Goal: Obtain resource: Obtain resource

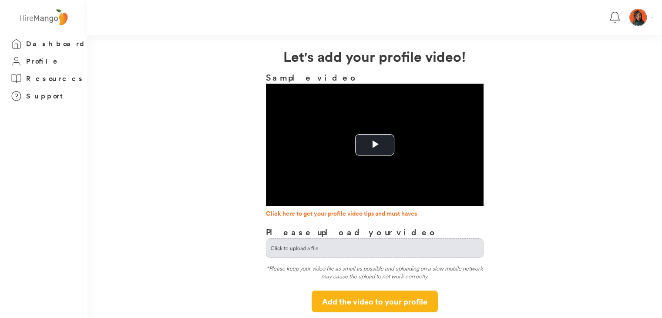
click at [348, 217] on link "Click here to get your profile video tips and must haves" at bounding box center [375, 214] width 218 height 9
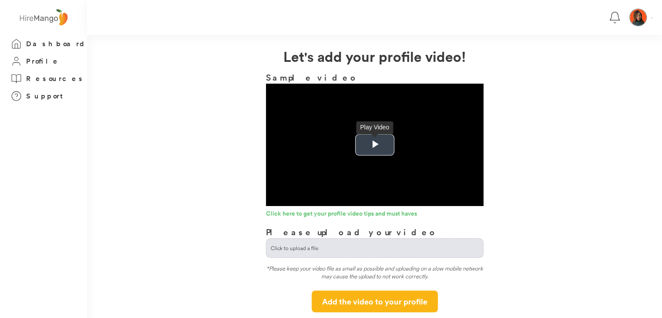
click at [375, 145] on span "Video Player" at bounding box center [375, 145] width 0 height 0
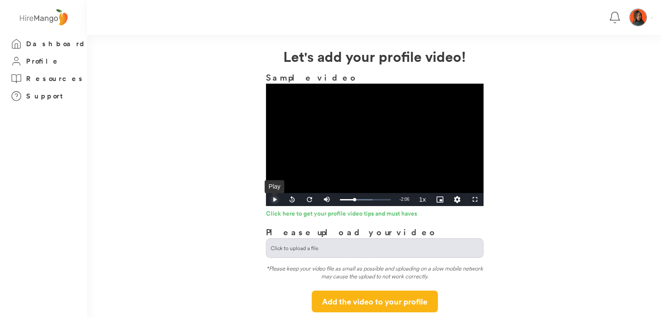
click at [279, 199] on span "Video Player" at bounding box center [274, 199] width 17 height 0
click at [272, 199] on span "Video Player" at bounding box center [274, 199] width 17 height 0
click at [274, 199] on span "Video Player" at bounding box center [274, 199] width 17 height 0
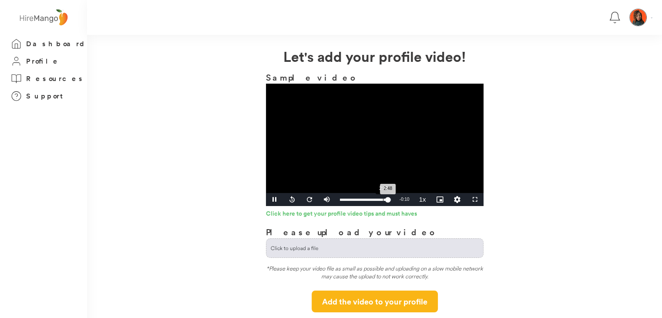
click at [382, 201] on div "Loaded : 100.00% 2:30 2:48" at bounding box center [366, 199] width 60 height 13
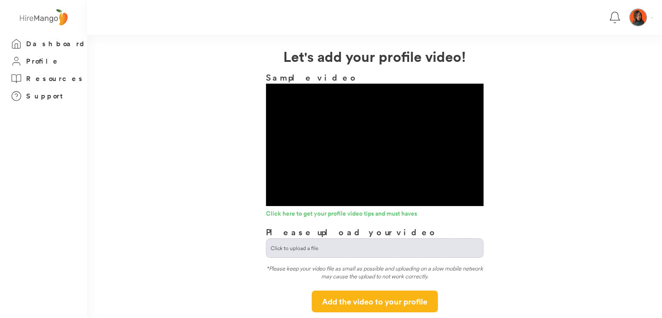
click at [349, 195] on div "Loaded : 100.00% 2:58 2:58" at bounding box center [366, 199] width 60 height 13
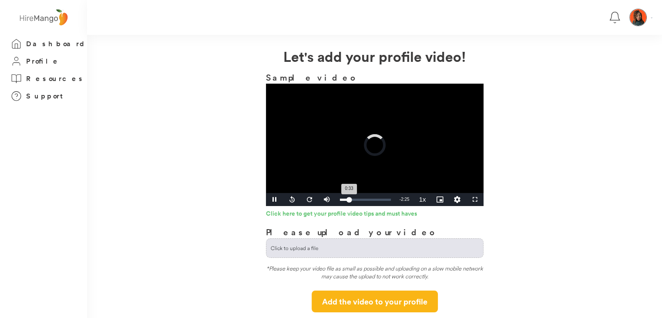
click at [350, 199] on div "0:33" at bounding box center [345, 200] width 10 height 2
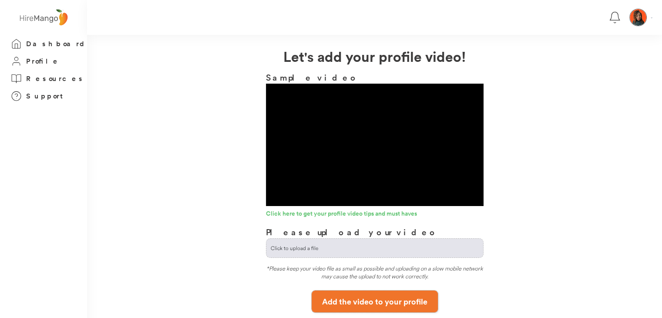
click at [354, 306] on button "Add the video to your profile" at bounding box center [375, 301] width 126 height 22
